Goal: Task Accomplishment & Management: Complete application form

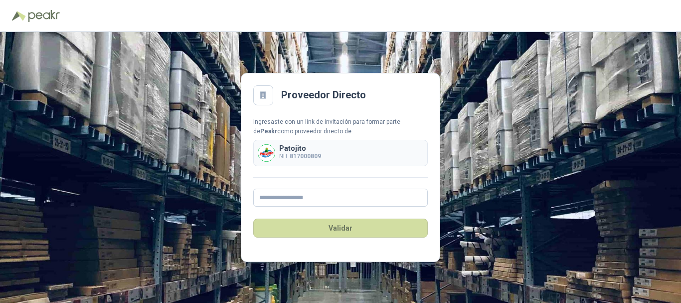
click at [334, 206] on div "Validar" at bounding box center [340, 227] width 175 height 43
click at [334, 199] on input "text" at bounding box center [340, 197] width 175 height 18
click at [281, 199] on input "text" at bounding box center [340, 197] width 175 height 18
click at [263, 172] on div "Ingresaste con un link de invitación para formar parte de [PERSON_NAME] como pr…" at bounding box center [340, 162] width 175 height 90
click at [328, 193] on input "text" at bounding box center [340, 197] width 175 height 18
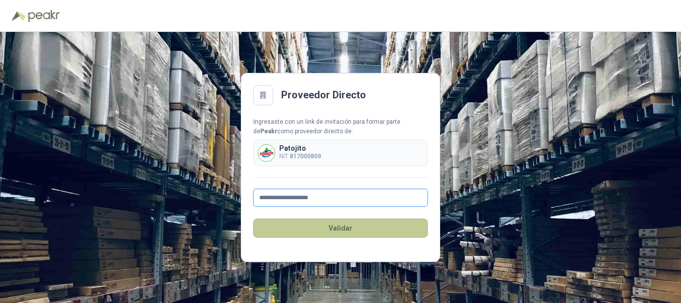
type input "**********"
click at [399, 231] on button "Validar" at bounding box center [340, 227] width 175 height 19
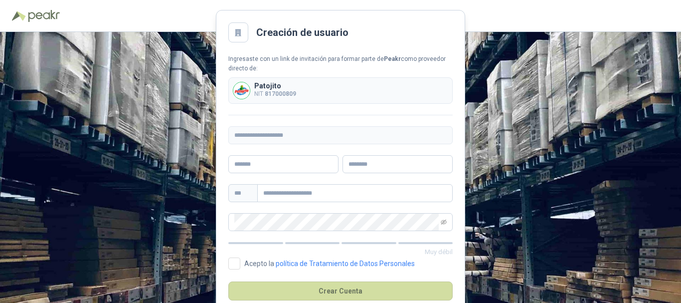
scroll to position [22, 0]
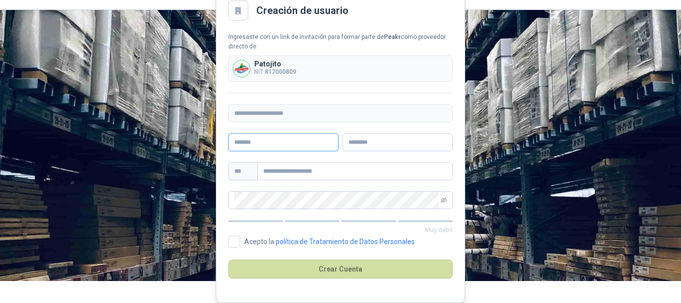
click at [306, 139] on input "text" at bounding box center [283, 142] width 110 height 18
click at [545, 196] on div "**********" at bounding box center [340, 145] width 681 height 271
click at [282, 133] on input "text" at bounding box center [283, 142] width 110 height 18
type input "*****"
click at [410, 146] on input "text" at bounding box center [398, 142] width 110 height 18
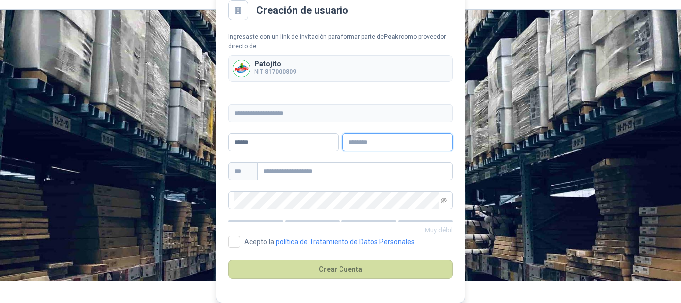
type input "*"
type input "******"
click at [346, 179] on input "text" at bounding box center [354, 171] width 195 height 18
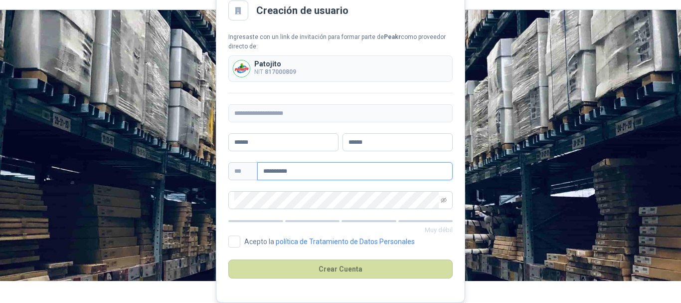
type input "**********"
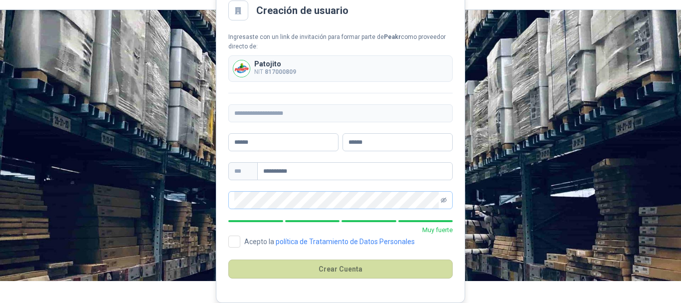
click at [442, 199] on icon "eye-invisible" at bounding box center [444, 199] width 6 height 5
click at [518, 94] on div "**********" at bounding box center [340, 145] width 681 height 271
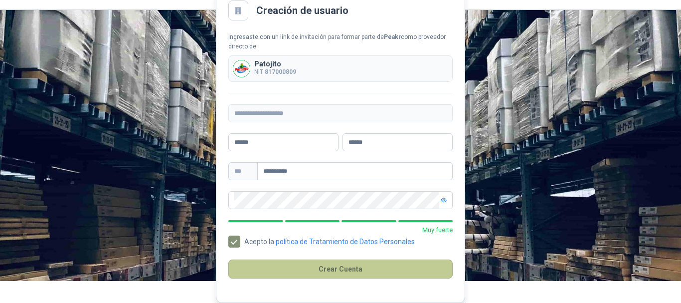
click at [358, 273] on button "Crear Cuenta" at bounding box center [340, 268] width 224 height 19
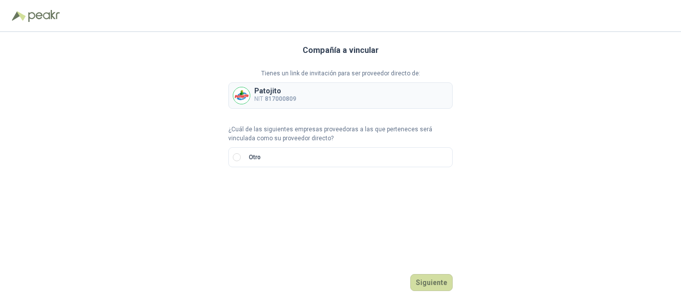
click at [265, 98] on b "817000809" at bounding box center [280, 98] width 31 height 7
click at [241, 155] on label "Otro" at bounding box center [340, 157] width 224 height 20
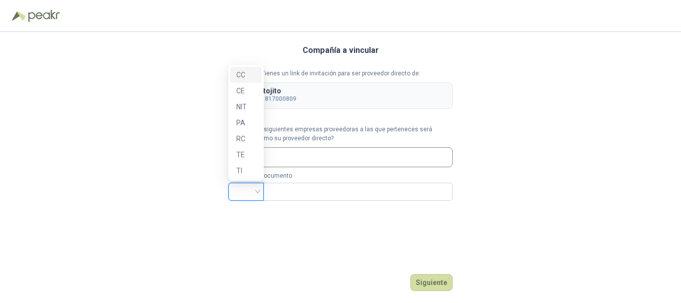
click at [250, 191] on input "search" at bounding box center [245, 190] width 23 height 15
click at [245, 76] on div "CC" at bounding box center [245, 74] width 19 height 11
click at [253, 193] on span "CC" at bounding box center [245, 191] width 23 height 15
click at [242, 74] on div "CC" at bounding box center [245, 74] width 19 height 11
click at [286, 223] on div "Compañía a vincular Tienes un link de invitación para ser proveedor directo de:…" at bounding box center [340, 167] width 224 height 271
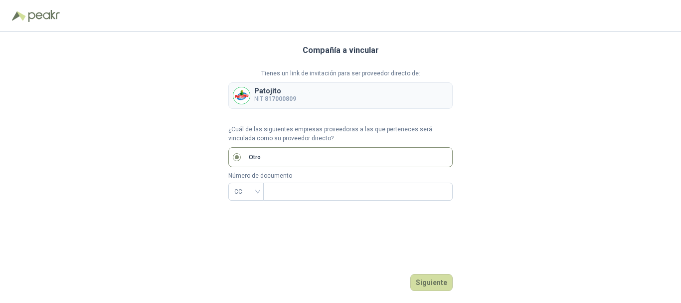
click at [247, 159] on span "Otro" at bounding box center [255, 157] width 20 height 9
drag, startPoint x: 247, startPoint y: 159, endPoint x: 266, endPoint y: 156, distance: 19.2
click at [250, 157] on span "Otro" at bounding box center [255, 157] width 20 height 9
click at [294, 157] on label "Otro" at bounding box center [340, 157] width 224 height 20
click at [278, 98] on b "817000809" at bounding box center [280, 98] width 31 height 7
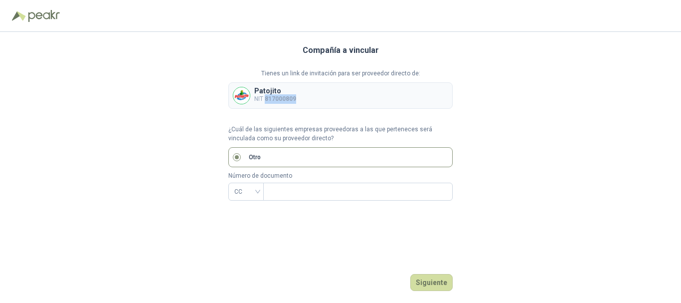
click at [277, 97] on b "817000809" at bounding box center [280, 98] width 31 height 7
copy b "817000809"
drag, startPoint x: 255, startPoint y: 188, endPoint x: 253, endPoint y: 193, distance: 5.8
click at [255, 188] on span "CC" at bounding box center [245, 191] width 23 height 15
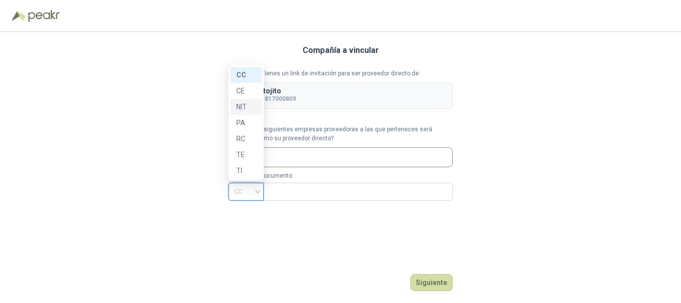
click at [251, 107] on div "NIT" at bounding box center [245, 106] width 19 height 11
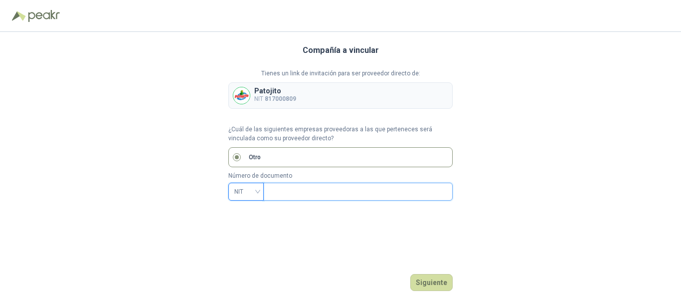
click at [302, 194] on input "text" at bounding box center [357, 191] width 176 height 17
paste input "*********"
type input "*********"
click at [442, 278] on button "Siguiente" at bounding box center [431, 282] width 42 height 17
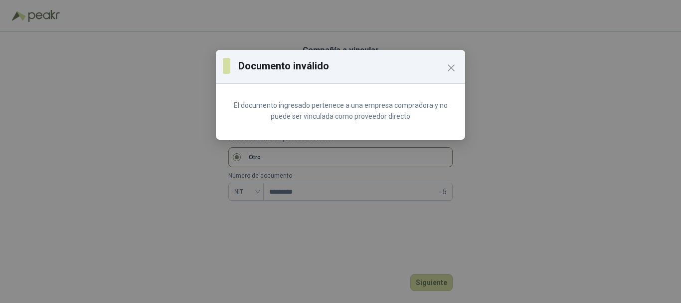
click at [456, 67] on icon "Close" at bounding box center [451, 68] width 12 height 12
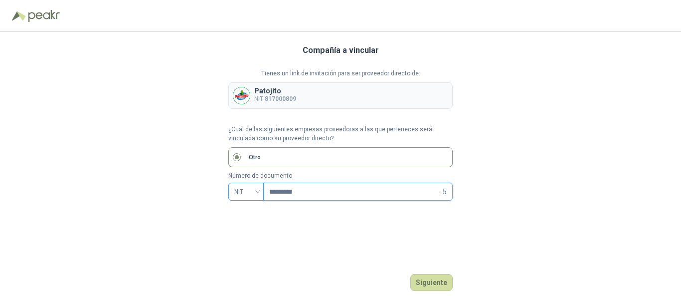
drag, startPoint x: 311, startPoint y: 188, endPoint x: 258, endPoint y: 184, distance: 53.1
click at [258, 184] on div "NIT ********* - 5" at bounding box center [340, 192] width 224 height 18
paste input "*********"
type input "*********"
click at [432, 277] on button "Siguiente" at bounding box center [431, 282] width 42 height 17
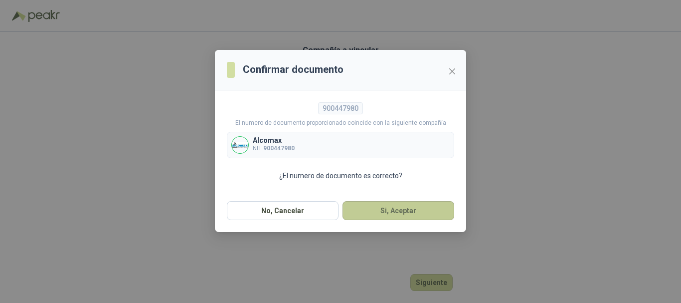
click at [387, 213] on button "Si, Aceptar" at bounding box center [399, 210] width 112 height 19
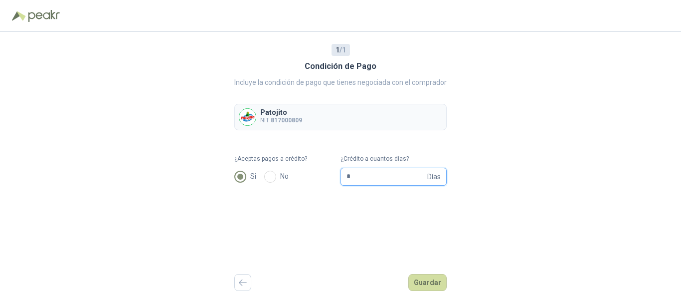
click at [358, 179] on input "*" at bounding box center [386, 176] width 79 height 17
type input "**"
click at [419, 279] on button "Guardar" at bounding box center [427, 282] width 38 height 17
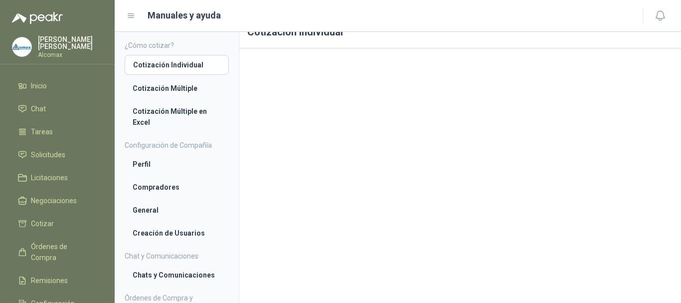
click at [133, 14] on icon at bounding box center [131, 16] width 6 height 4
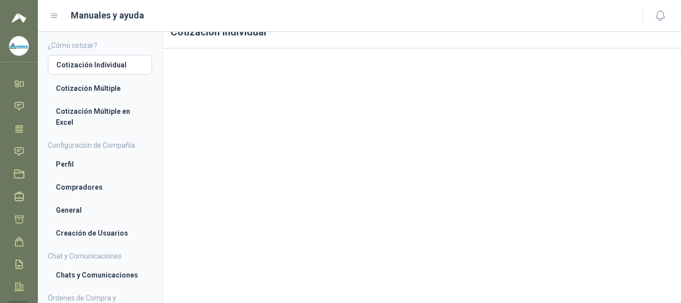
click at [55, 16] on icon at bounding box center [54, 16] width 6 height 4
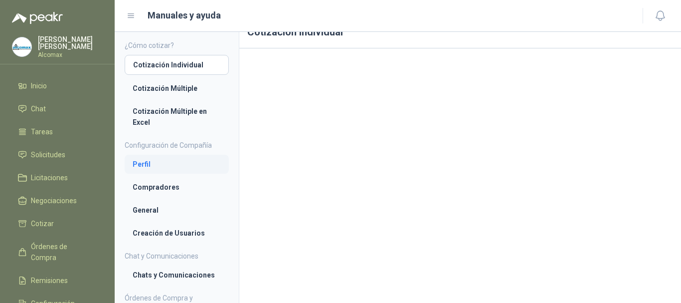
click at [175, 166] on li "Perfil" at bounding box center [177, 164] width 88 height 11
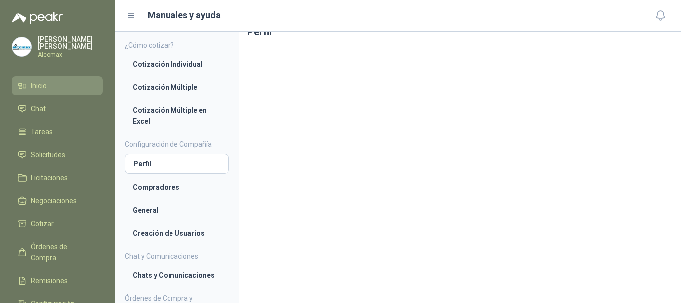
click at [48, 80] on li "Inicio" at bounding box center [57, 85] width 79 height 11
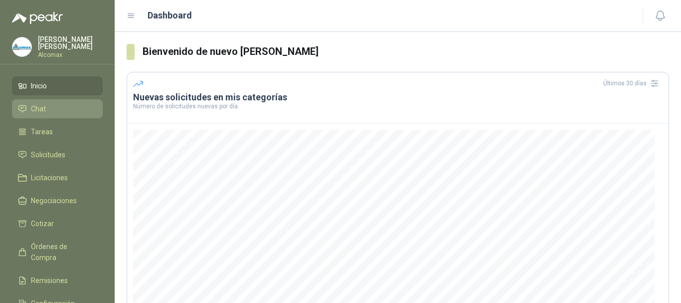
click at [49, 105] on li "Chat" at bounding box center [57, 108] width 79 height 11
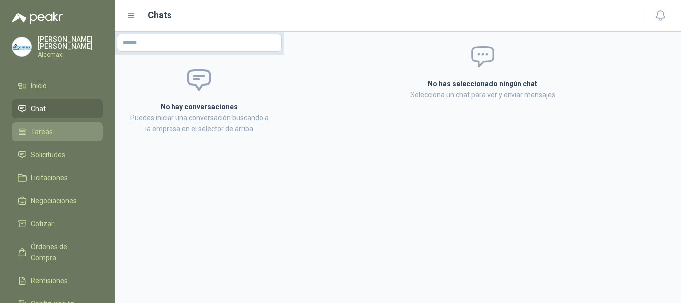
click at [60, 132] on li "Tareas" at bounding box center [57, 131] width 79 height 11
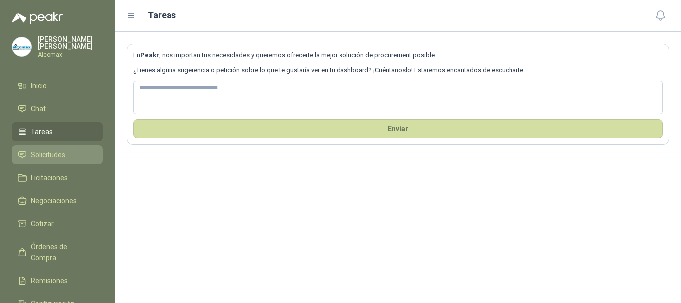
click at [70, 155] on li "Solicitudes" at bounding box center [57, 154] width 79 height 11
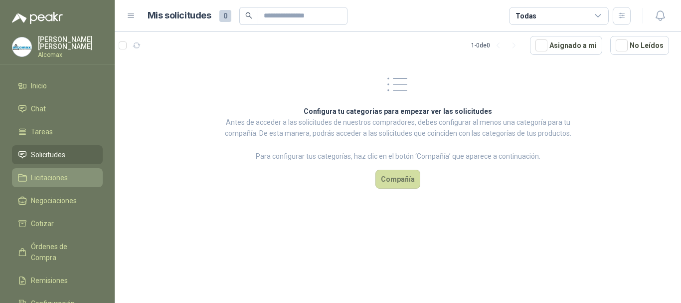
click at [78, 175] on li "Licitaciones" at bounding box center [57, 177] width 79 height 11
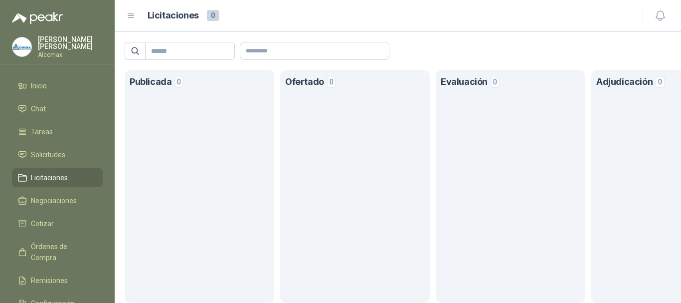
click at [68, 33] on menu "[PERSON_NAME] Alcomax Inicio Chat Tareas Solicitudes Licitaciones Negociaciones…" at bounding box center [57, 151] width 115 height 303
click at [70, 46] on div "[PERSON_NAME] Alcomax" at bounding box center [70, 47] width 65 height 22
click at [56, 67] on menu "[PERSON_NAME] Alcomax Inicio Chat Tareas Solicitudes Licitaciones Negociaciones…" at bounding box center [57, 151] width 115 height 303
click at [58, 86] on li "Inicio" at bounding box center [57, 85] width 79 height 11
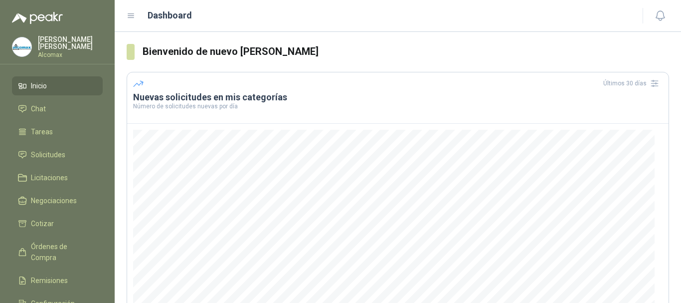
click at [135, 12] on icon at bounding box center [131, 15] width 9 height 9
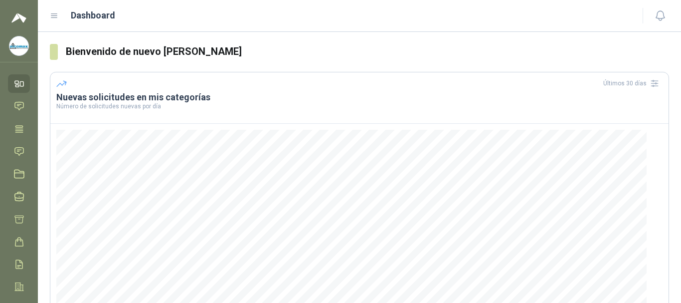
click at [63, 12] on div "Dashboard" at bounding box center [340, 15] width 581 height 14
click at [61, 13] on div "Dashboard" at bounding box center [340, 15] width 581 height 14
click at [57, 14] on div "Dashboard" at bounding box center [340, 15] width 581 height 14
click at [56, 15] on icon at bounding box center [54, 15] width 9 height 9
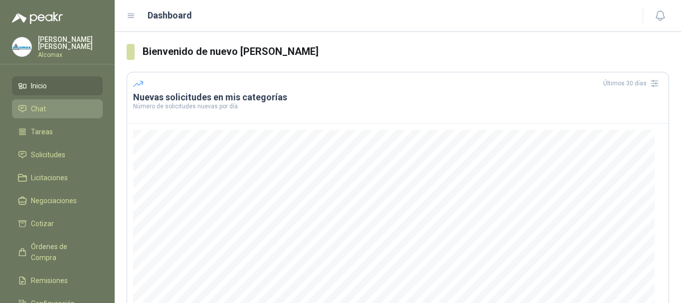
click at [53, 111] on li "Chat" at bounding box center [57, 108] width 79 height 11
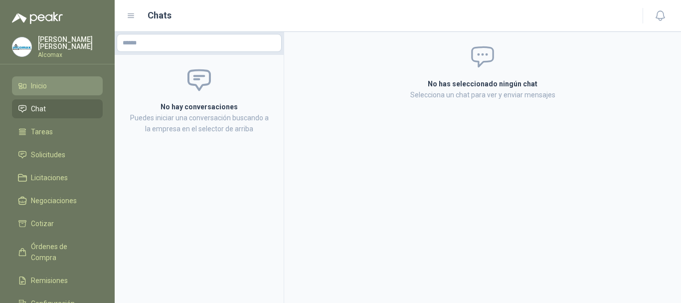
click at [55, 86] on li "Inicio" at bounding box center [57, 85] width 79 height 11
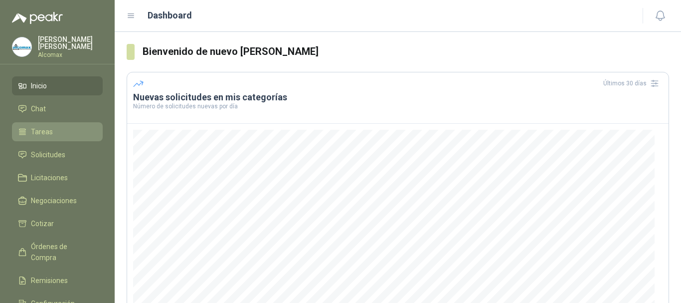
click at [62, 127] on li "Tareas" at bounding box center [57, 131] width 79 height 11
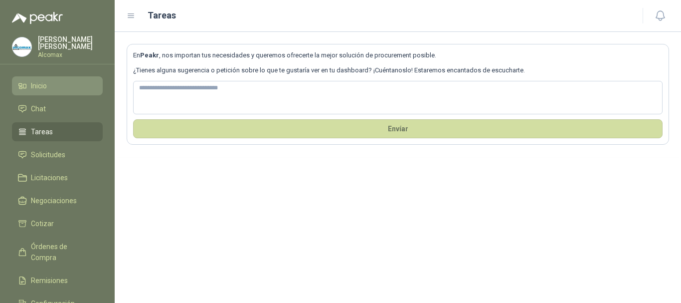
click at [57, 77] on link "Inicio" at bounding box center [57, 85] width 91 height 19
